Goal: Check status: Check status

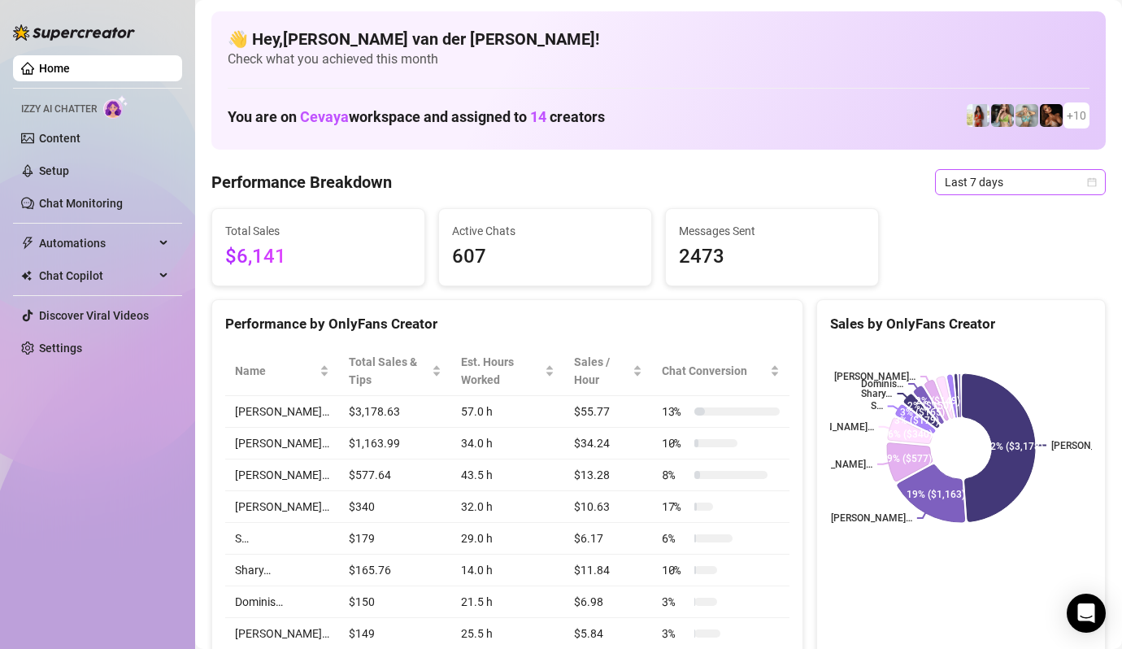
click at [1090, 185] on icon "calendar" at bounding box center [1092, 181] width 9 height 9
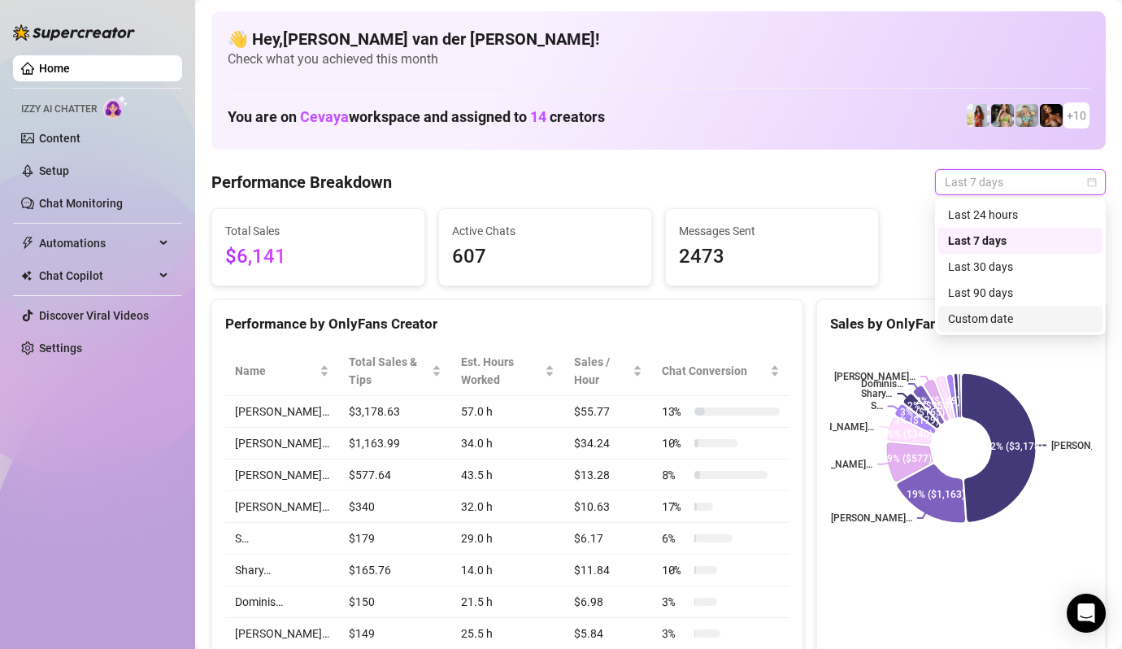
click at [1026, 319] on div "Custom date" at bounding box center [1020, 319] width 145 height 18
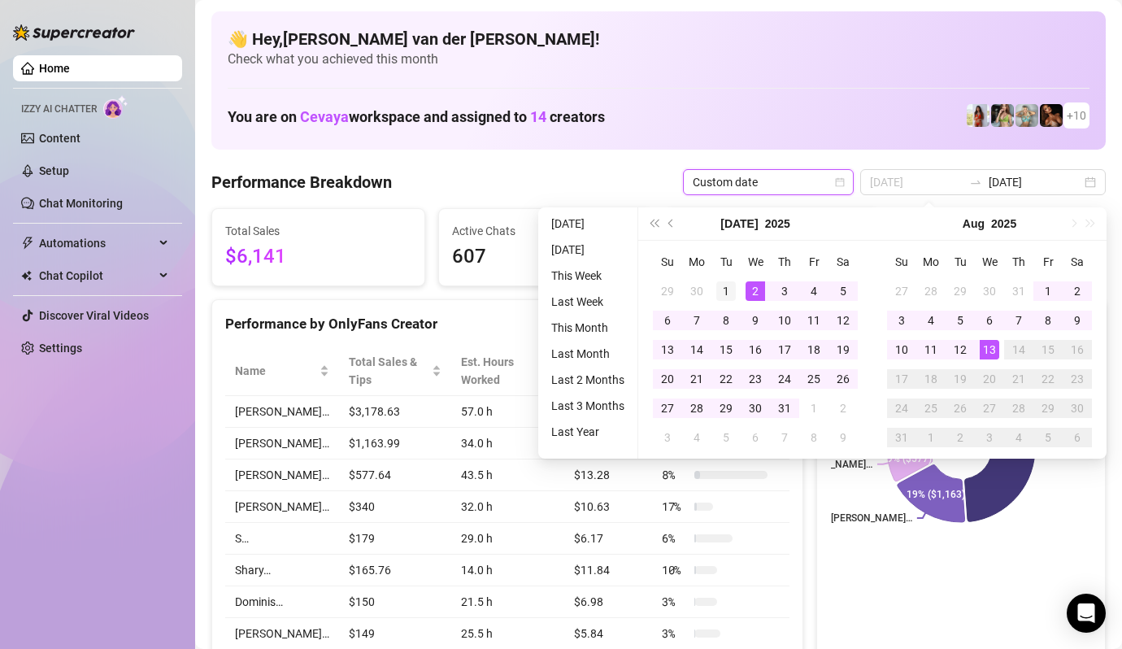
type input "[DATE]"
click at [725, 284] on div "1" at bounding box center [727, 291] width 20 height 20
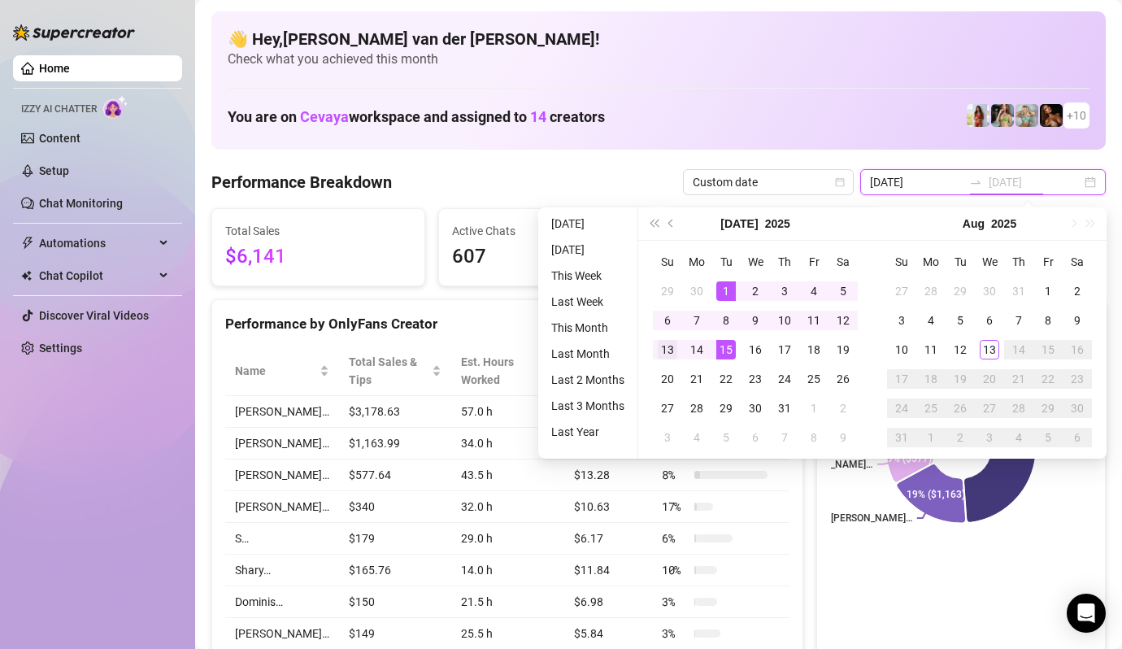
type input "[DATE]"
click at [665, 349] on div "13" at bounding box center [668, 350] width 20 height 20
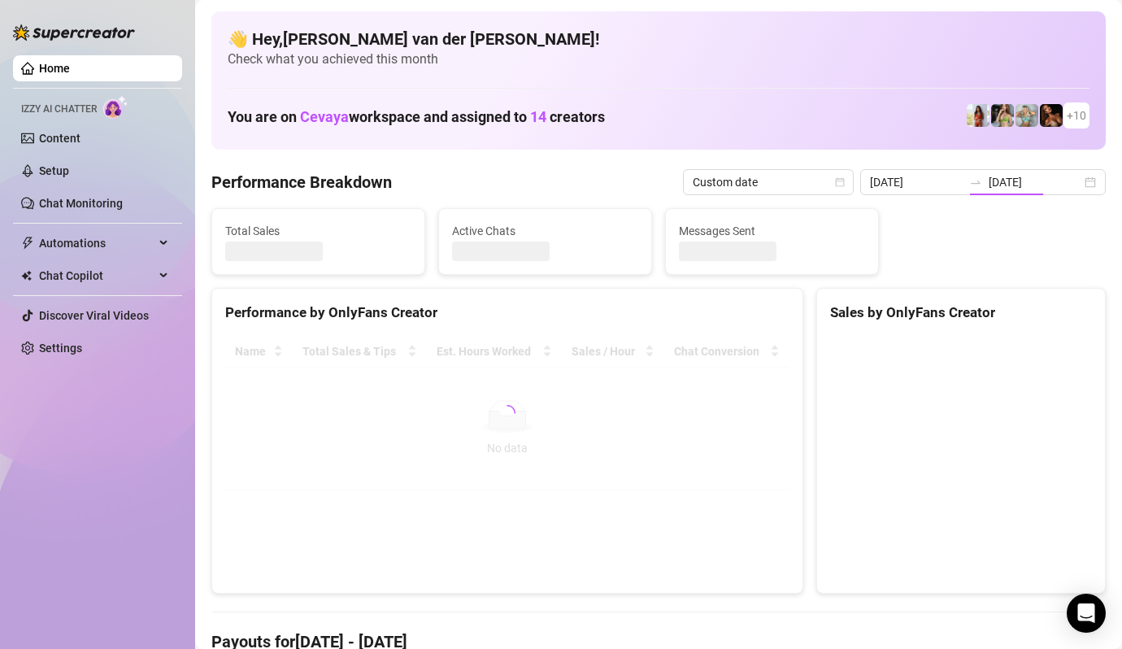
type input "[DATE]"
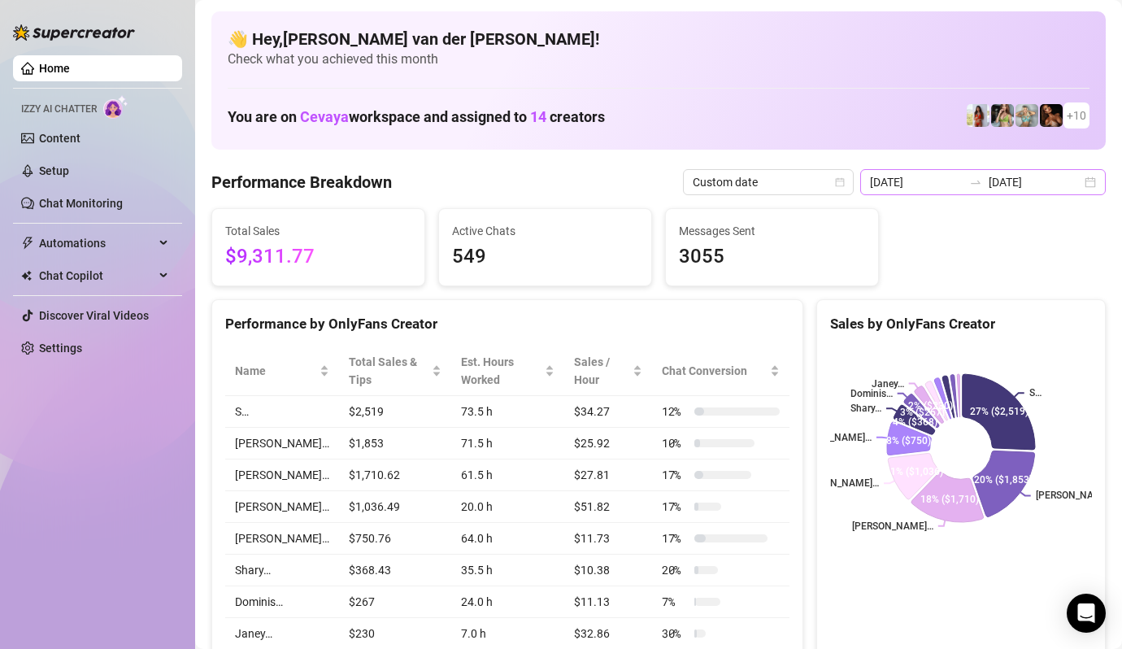
click at [1082, 180] on div "[DATE] [DATE]" at bounding box center [983, 182] width 246 height 26
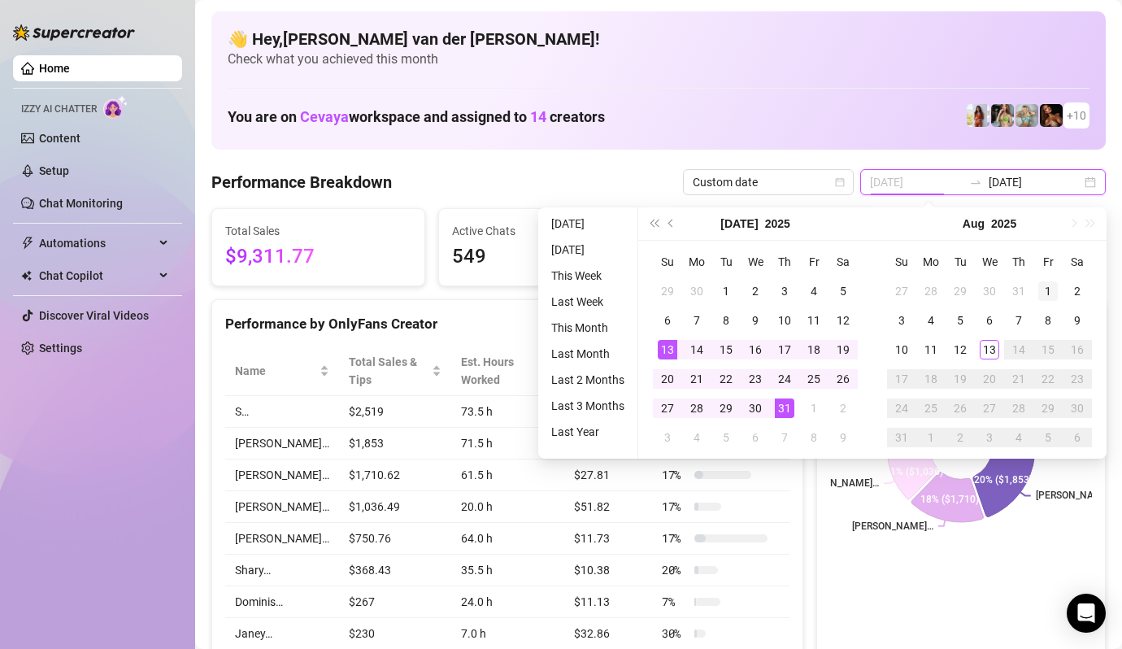
type input "[DATE]"
click at [1051, 286] on div "1" at bounding box center [1049, 291] width 20 height 20
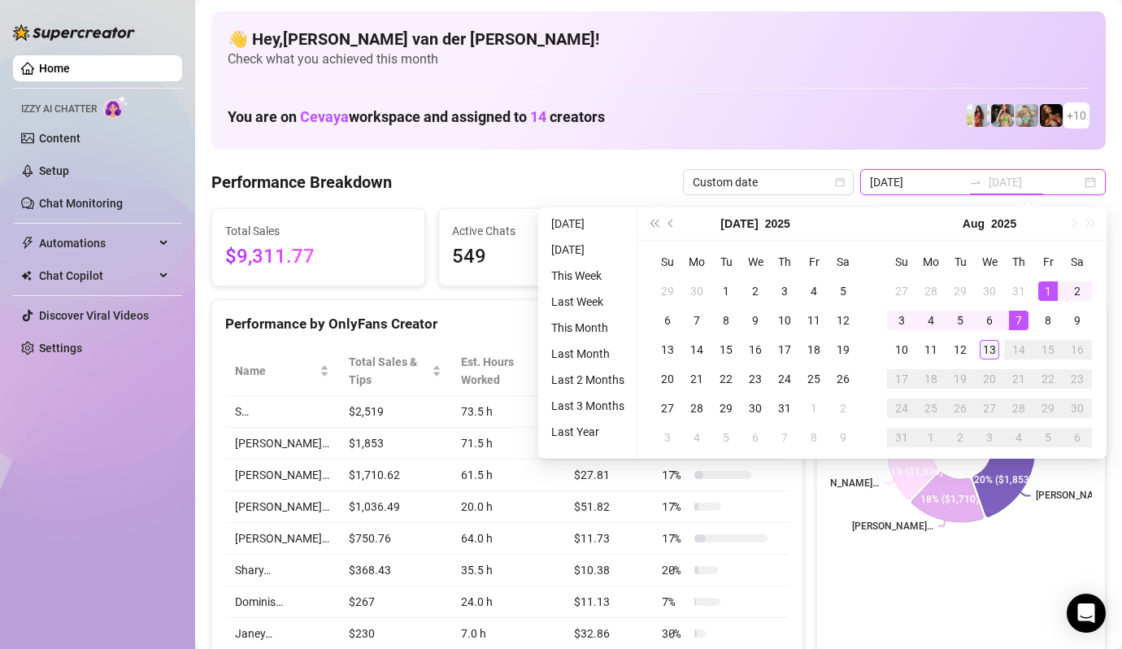
type input "[DATE]"
click at [996, 343] on div "13" at bounding box center [990, 350] width 20 height 20
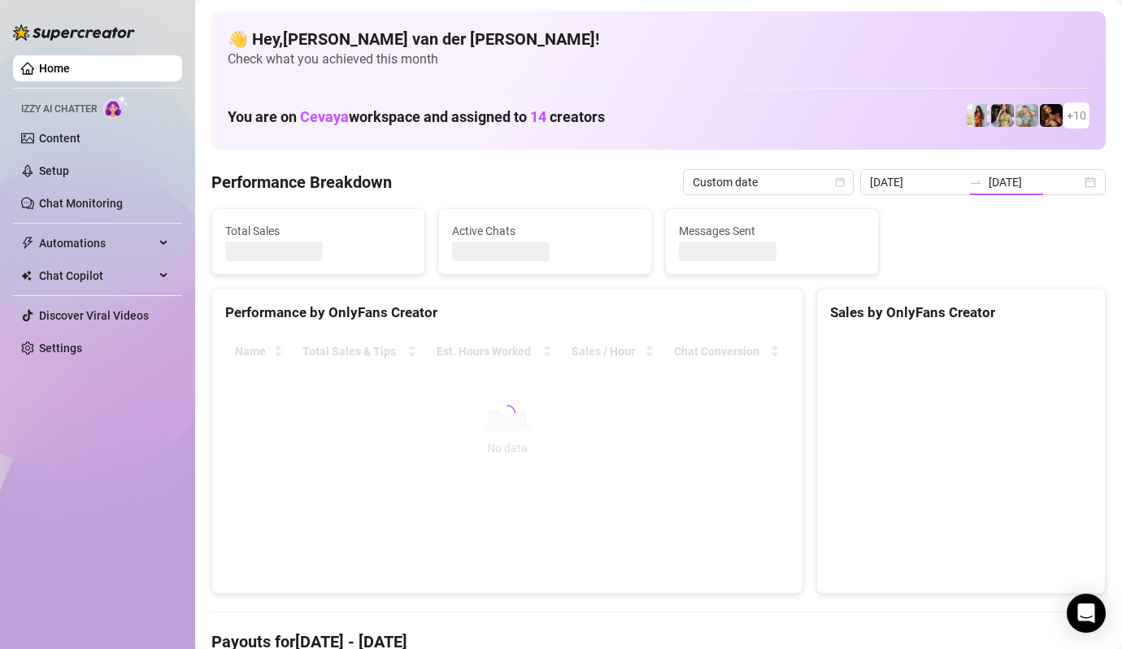
type input "[DATE]"
